Goal: Transaction & Acquisition: Purchase product/service

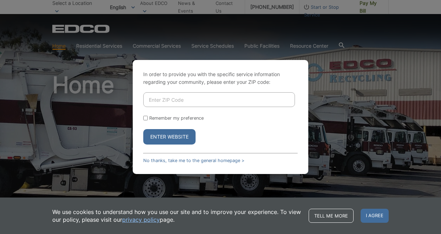
click at [197, 100] on input "Enter ZIP Code" at bounding box center [219, 99] width 152 height 15
click at [210, 99] on input "Enter ZIP Code" at bounding box center [219, 99] width 152 height 15
type input "92101"
click at [145, 118] on input "Remember my preference" at bounding box center [145, 118] width 5 height 5
checkbox input "true"
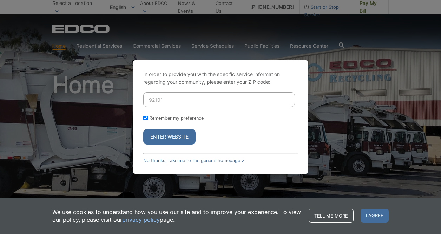
click at [181, 135] on button "Enter Website" at bounding box center [169, 136] width 52 height 15
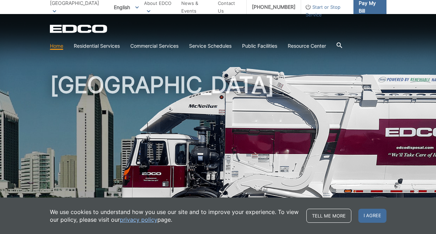
click at [363, 8] on span "Pay My Bill" at bounding box center [370, 6] width 22 height 15
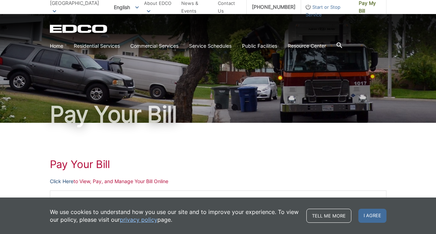
click at [62, 183] on link "Click Here" at bounding box center [62, 182] width 24 height 8
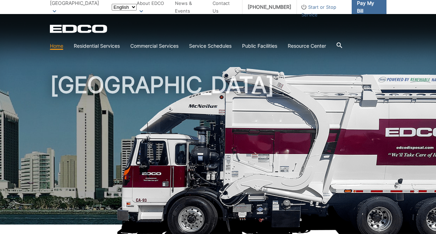
click at [372, 5] on span "Pay My Bill" at bounding box center [369, 6] width 24 height 15
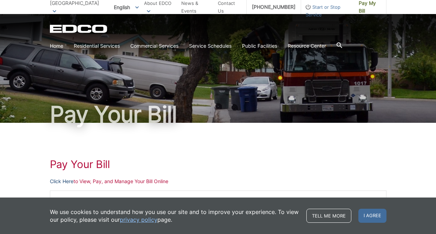
click at [59, 182] on link "Click Here" at bounding box center [62, 182] width 24 height 8
